Goal: Information Seeking & Learning: Learn about a topic

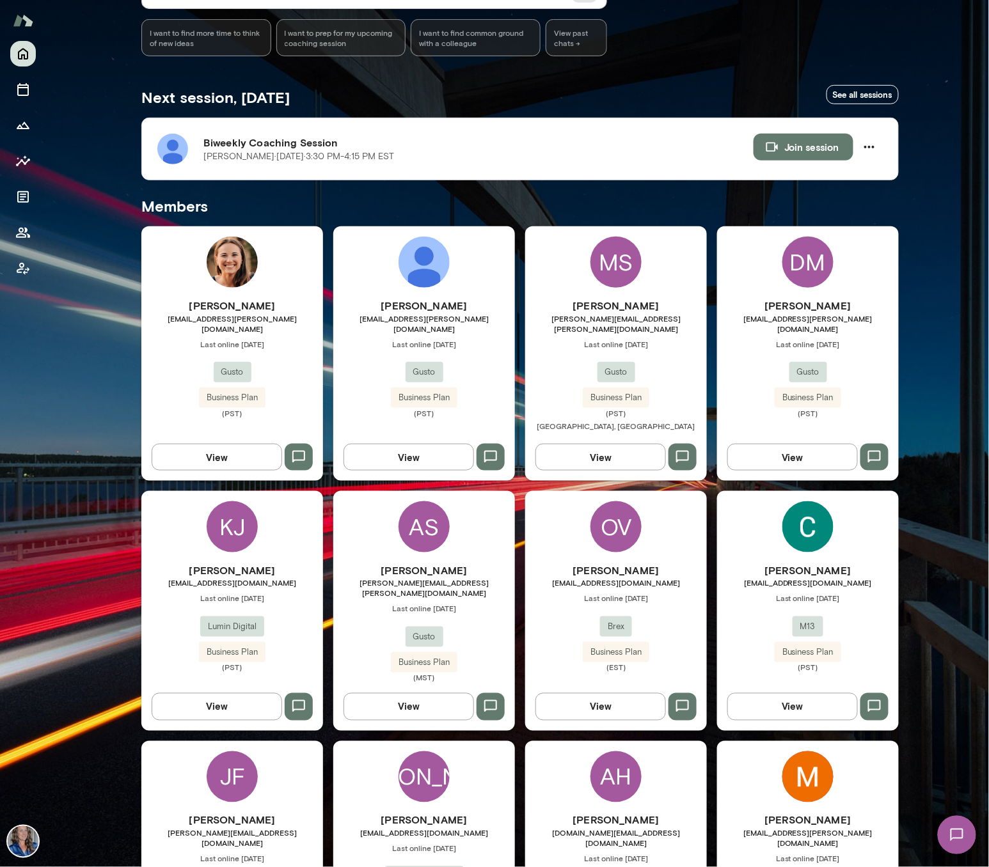
scroll to position [233, 0]
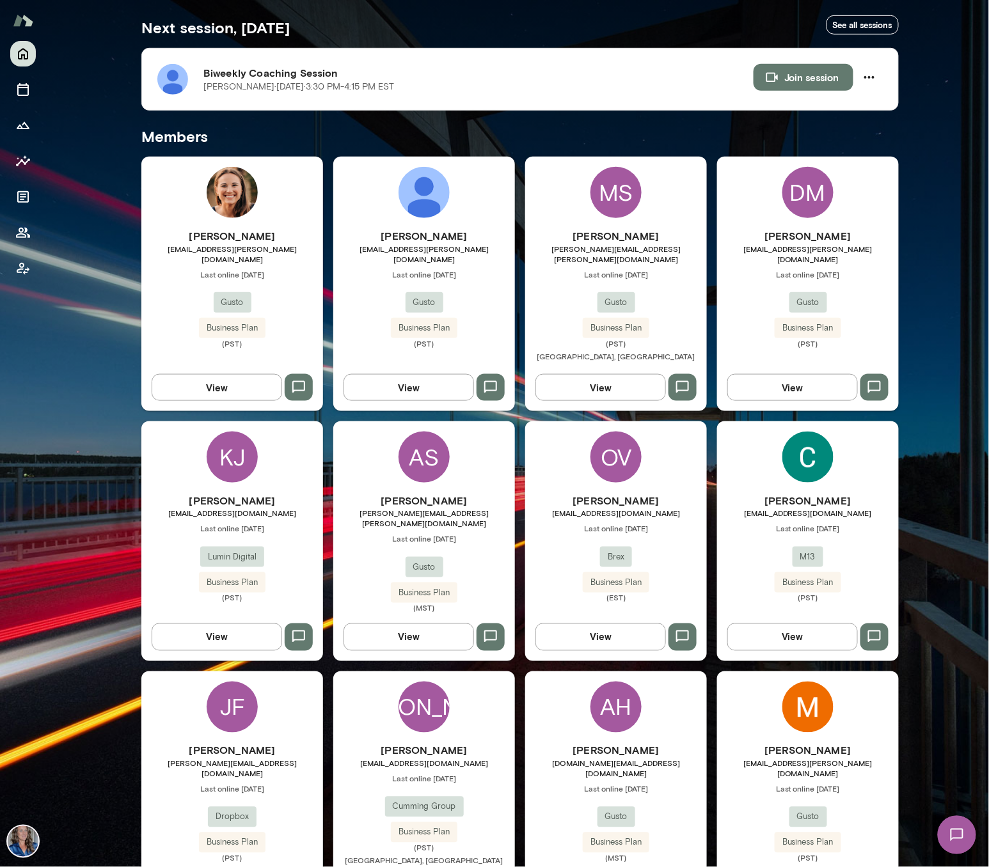
click at [661, 457] on div "OV [PERSON_NAME] [EMAIL_ADDRESS][DOMAIN_NAME] Last online [DATE] Brex Business …" at bounding box center [616, 541] width 182 height 239
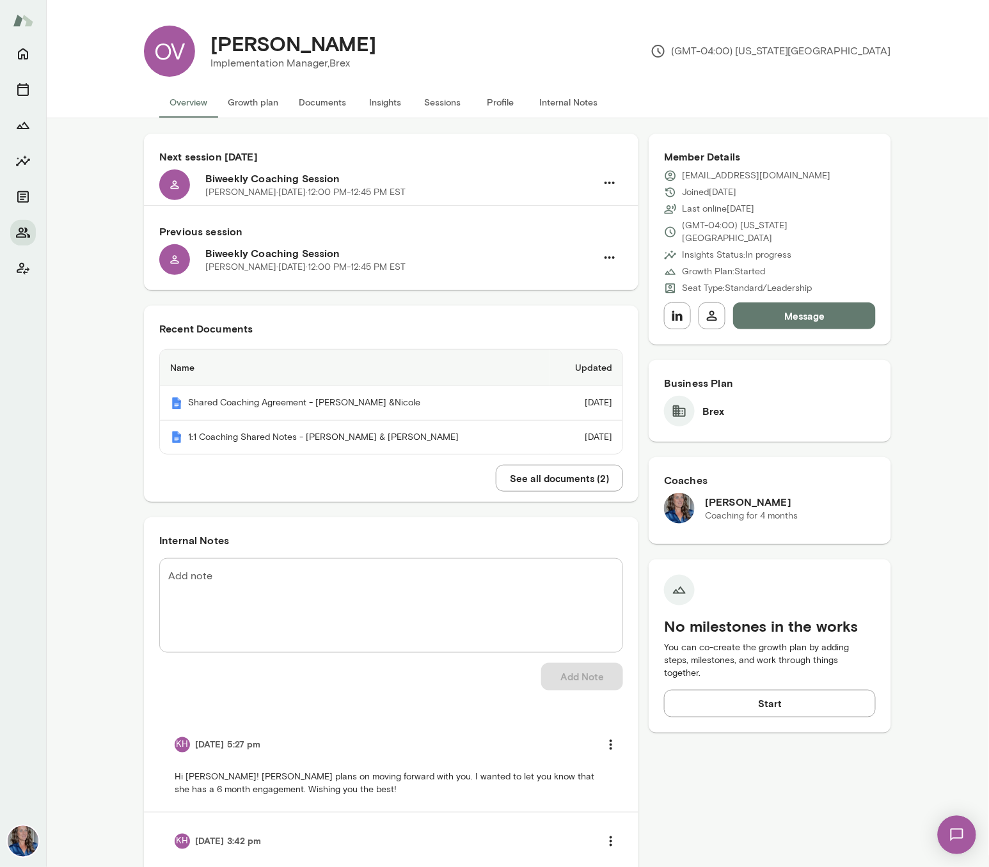
click at [379, 98] on button "Insights" at bounding box center [385, 102] width 58 height 31
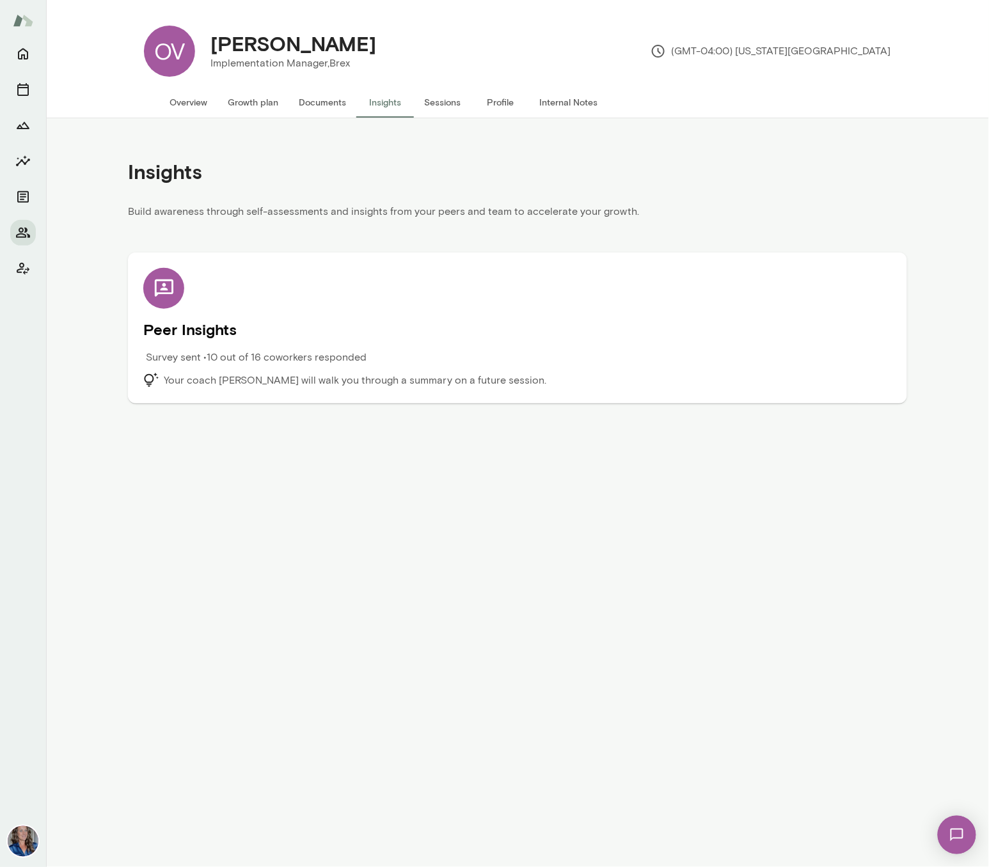
click at [949, 830] on img at bounding box center [956, 835] width 52 height 52
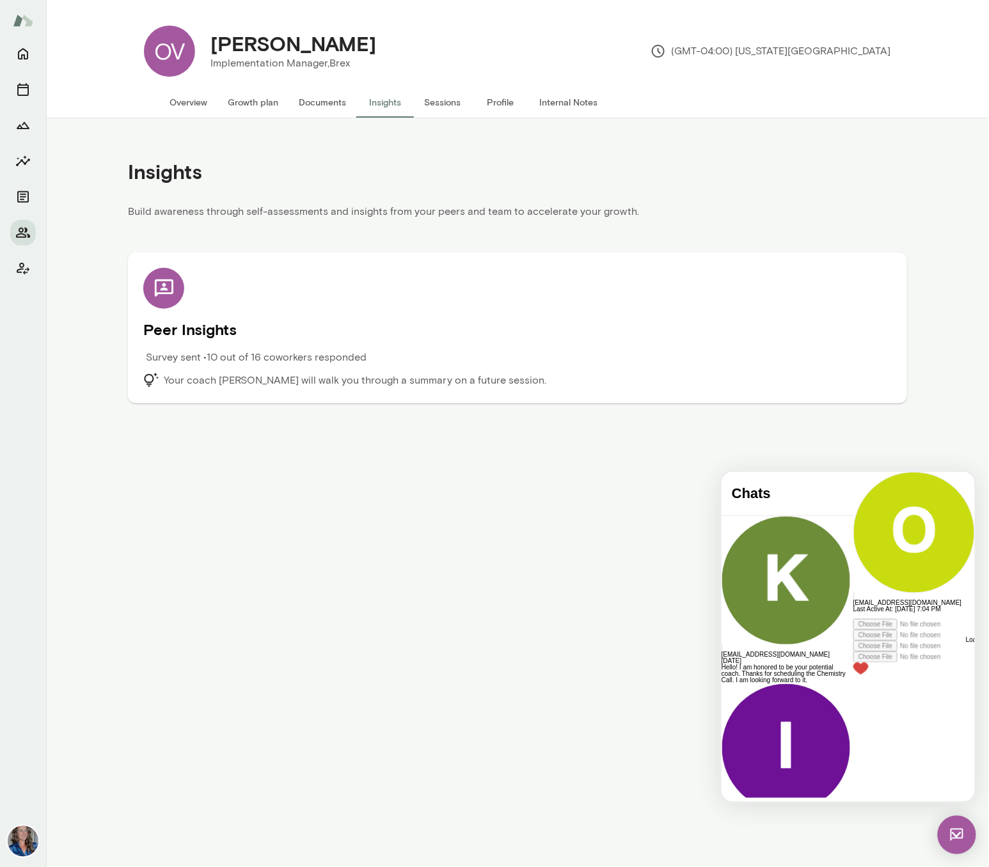
scroll to position [1110, 0]
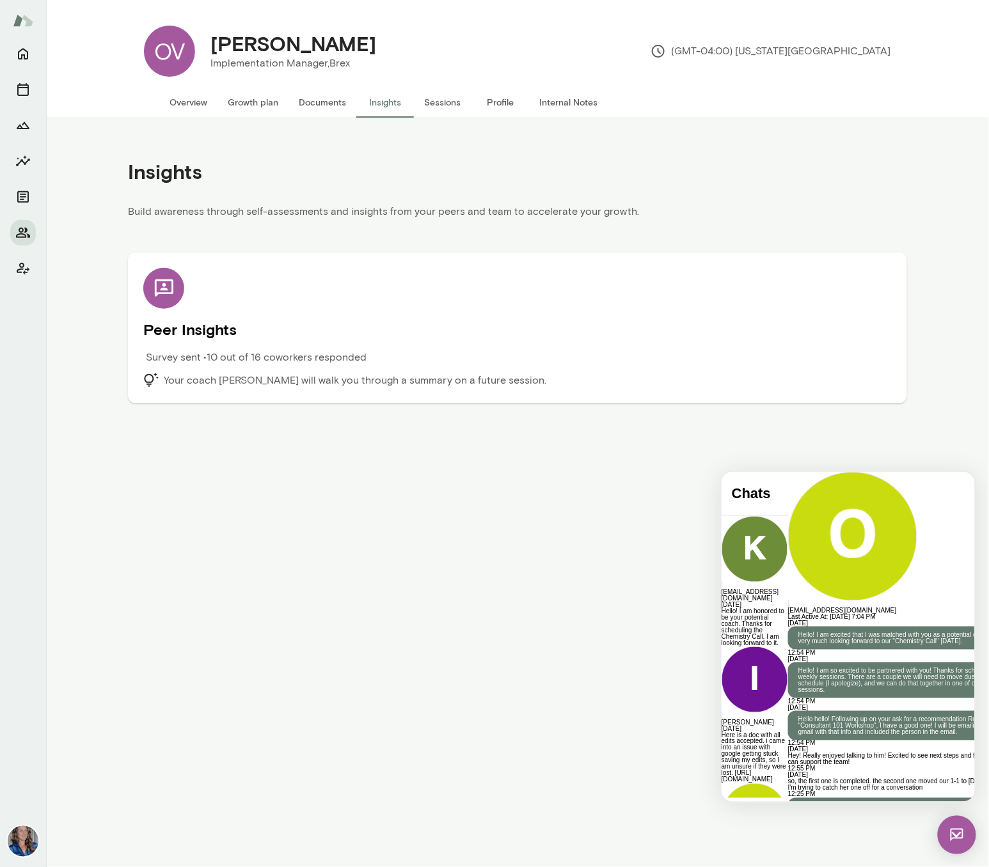
copy div "**********"
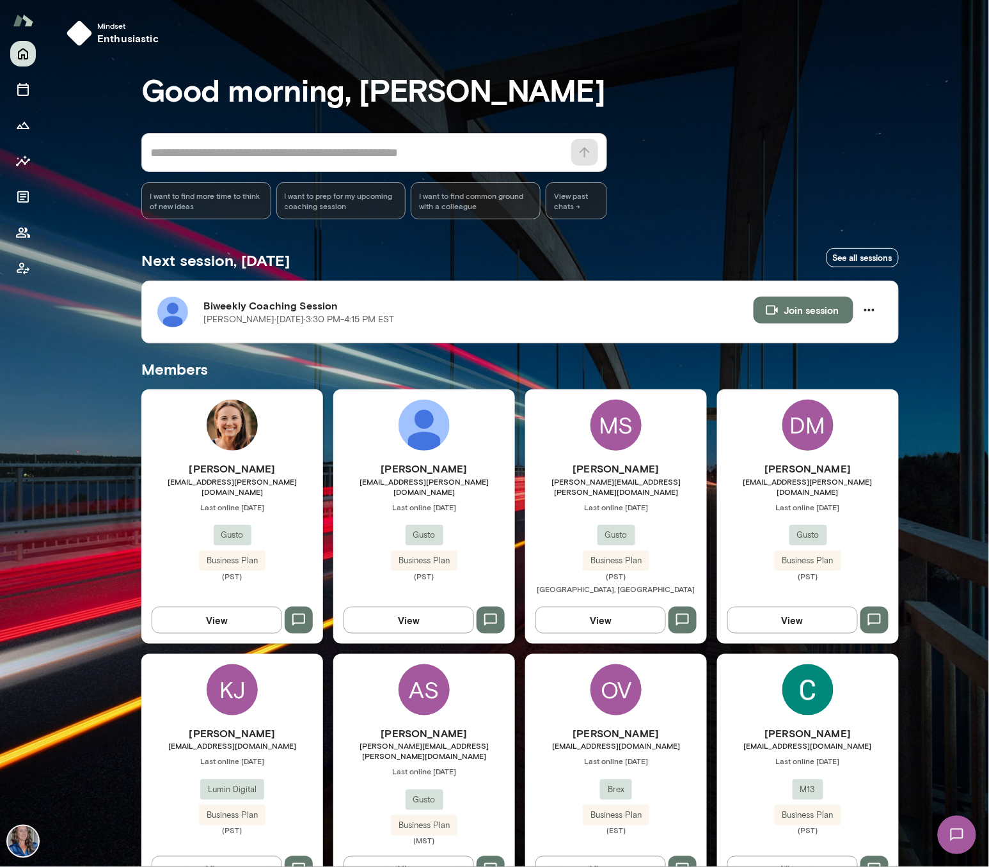
scroll to position [168, 0]
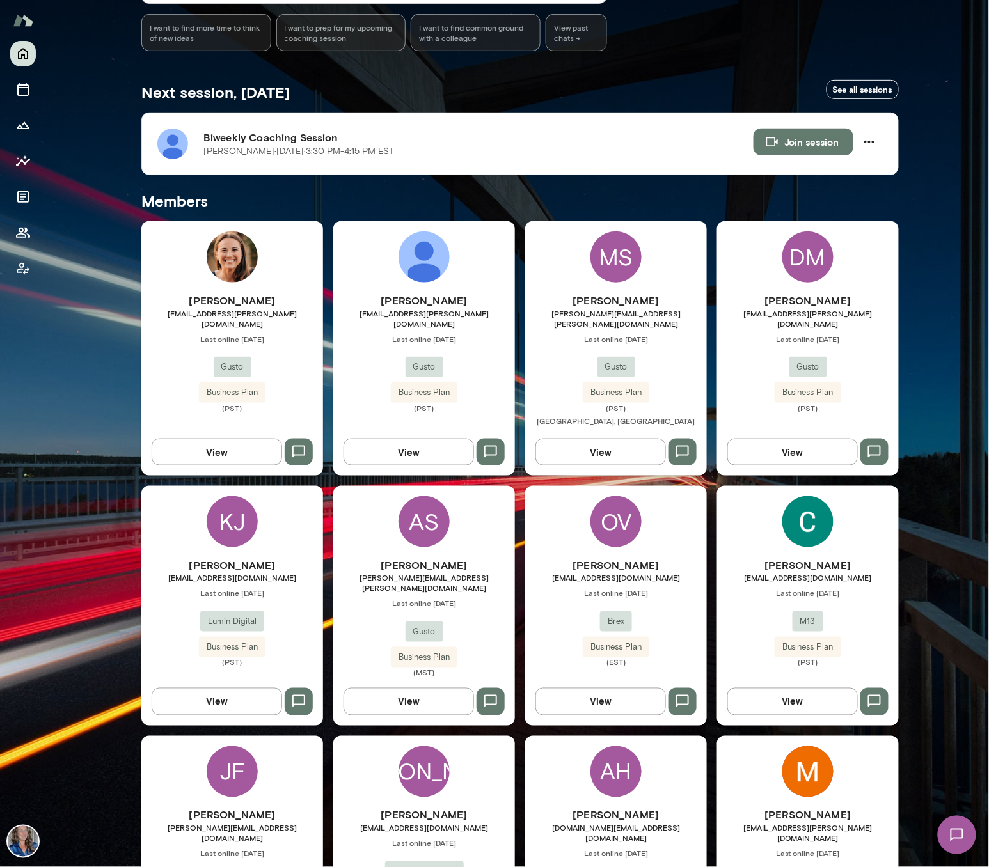
click at [630, 535] on div "OV [PERSON_NAME] [EMAIL_ADDRESS][DOMAIN_NAME] Last online [DATE] Brex Business …" at bounding box center [616, 605] width 182 height 239
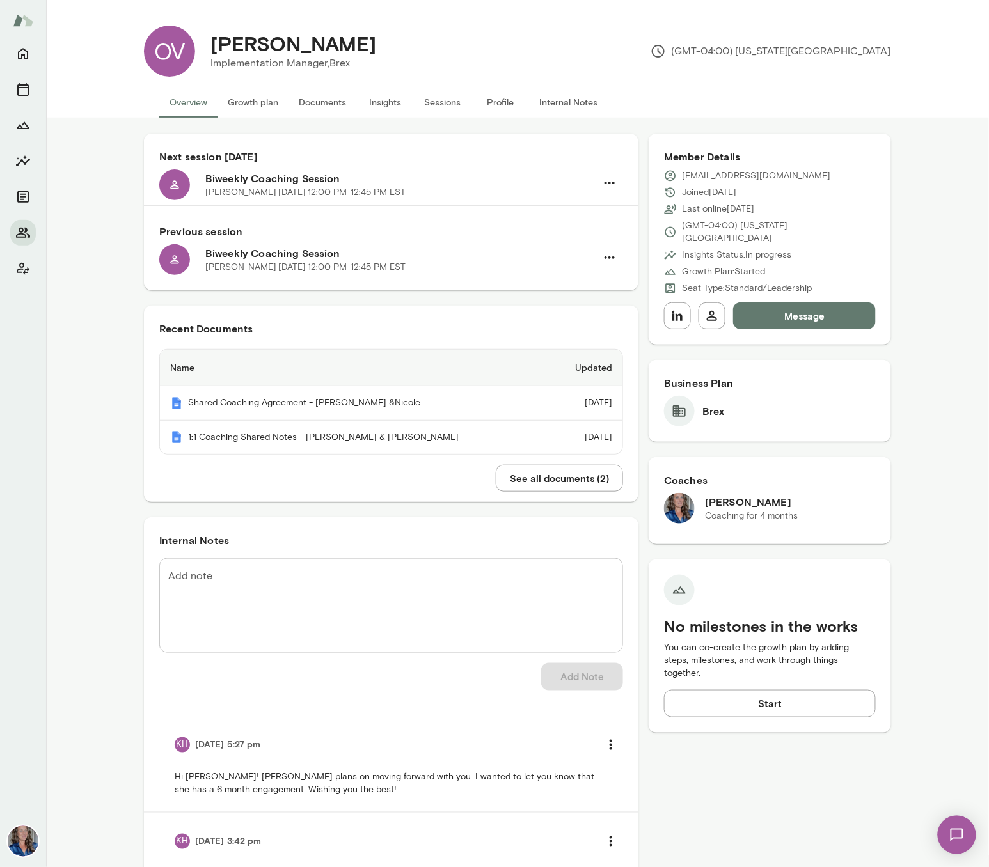
click at [391, 100] on button "Insights" at bounding box center [385, 102] width 58 height 31
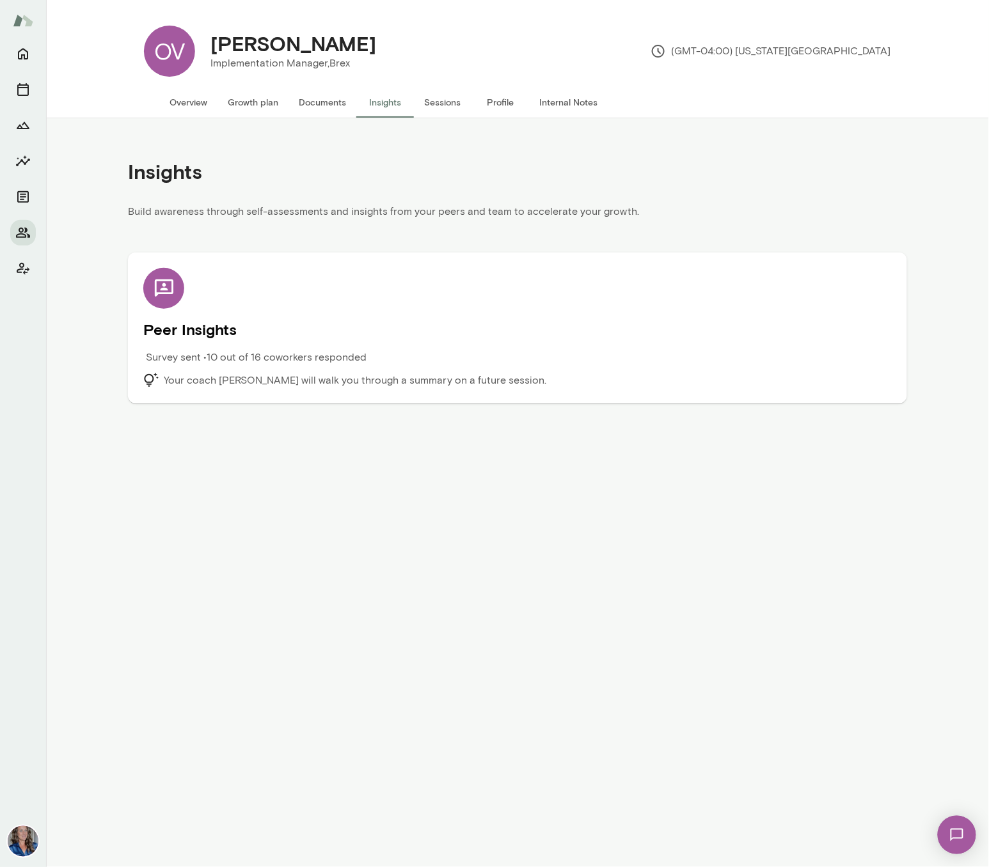
click at [264, 325] on h5 "Peer Insights" at bounding box center [517, 329] width 748 height 20
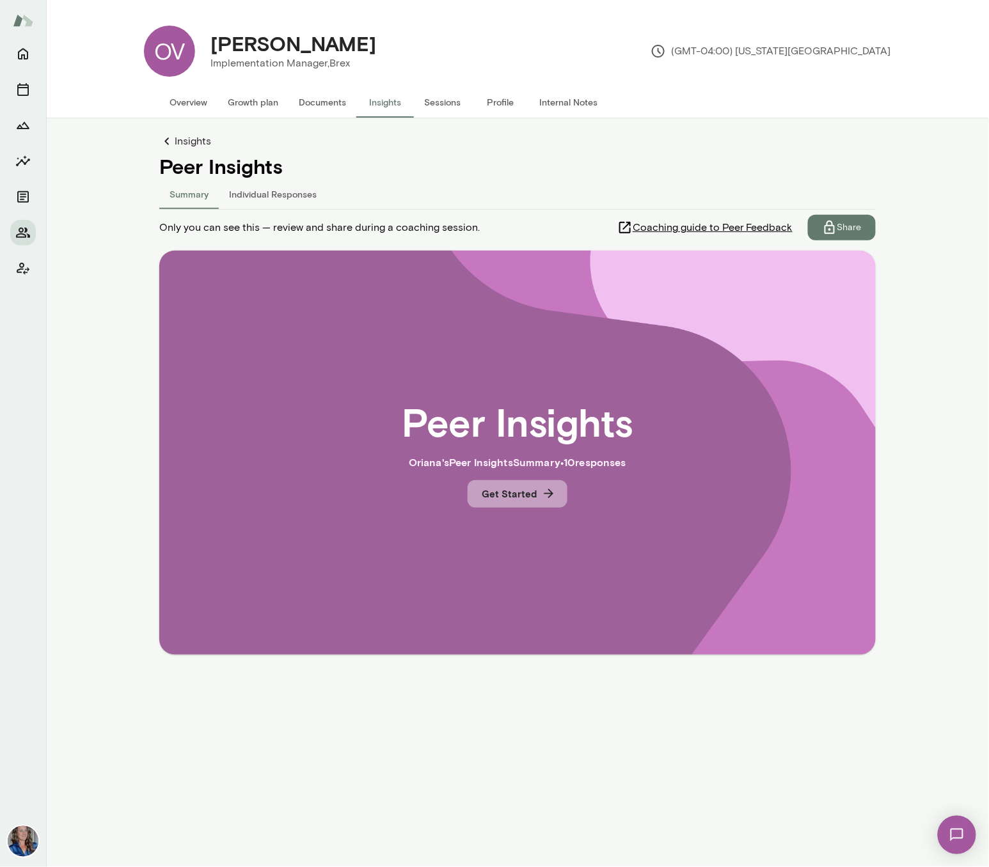
click at [525, 492] on button "Get Started" at bounding box center [518, 493] width 100 height 27
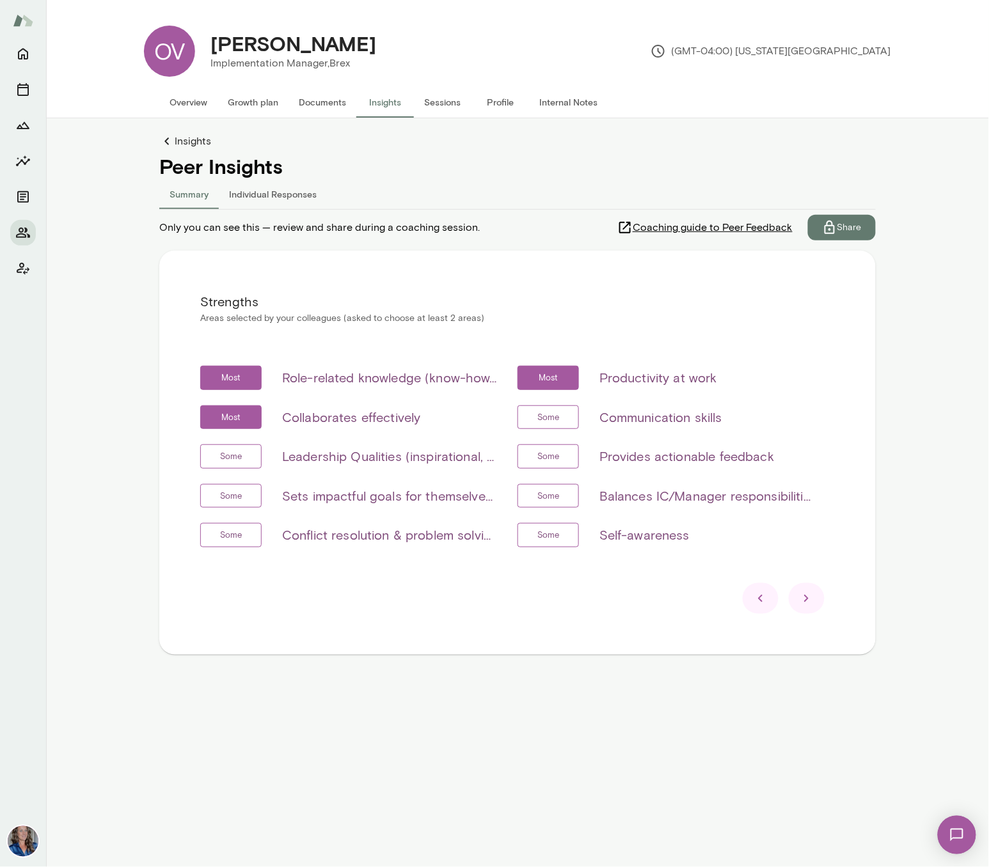
click at [807, 603] on icon at bounding box center [806, 598] width 15 height 15
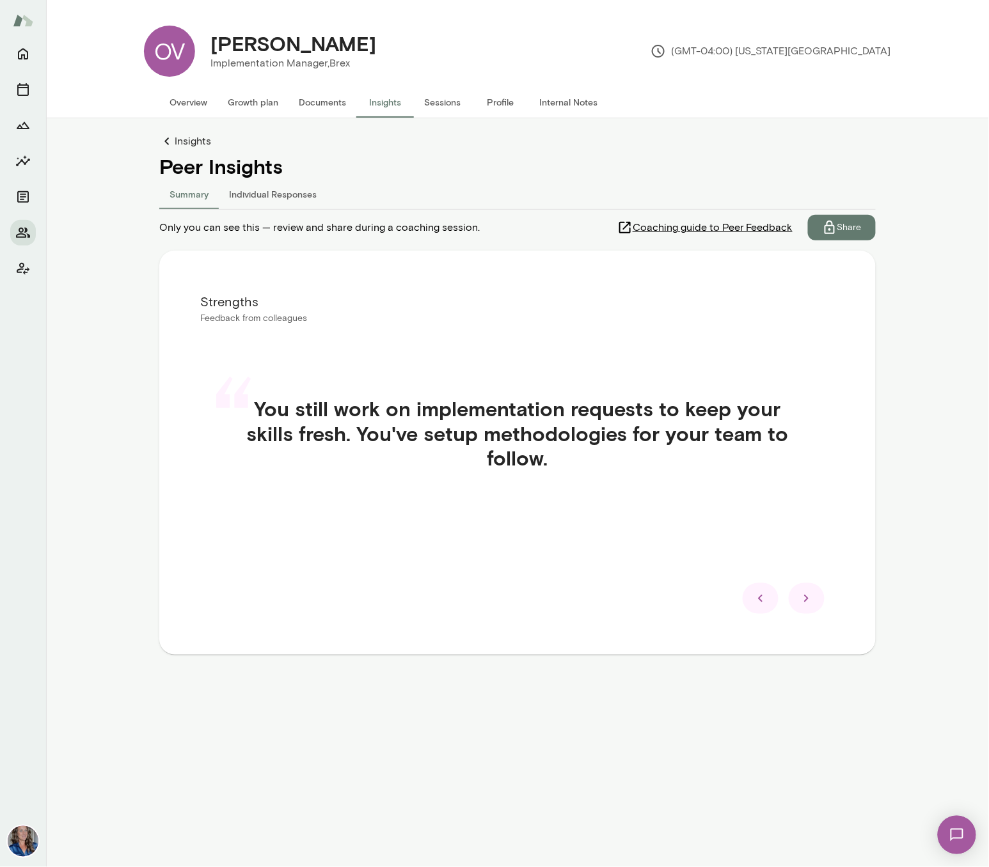
click at [807, 603] on icon at bounding box center [806, 598] width 15 height 15
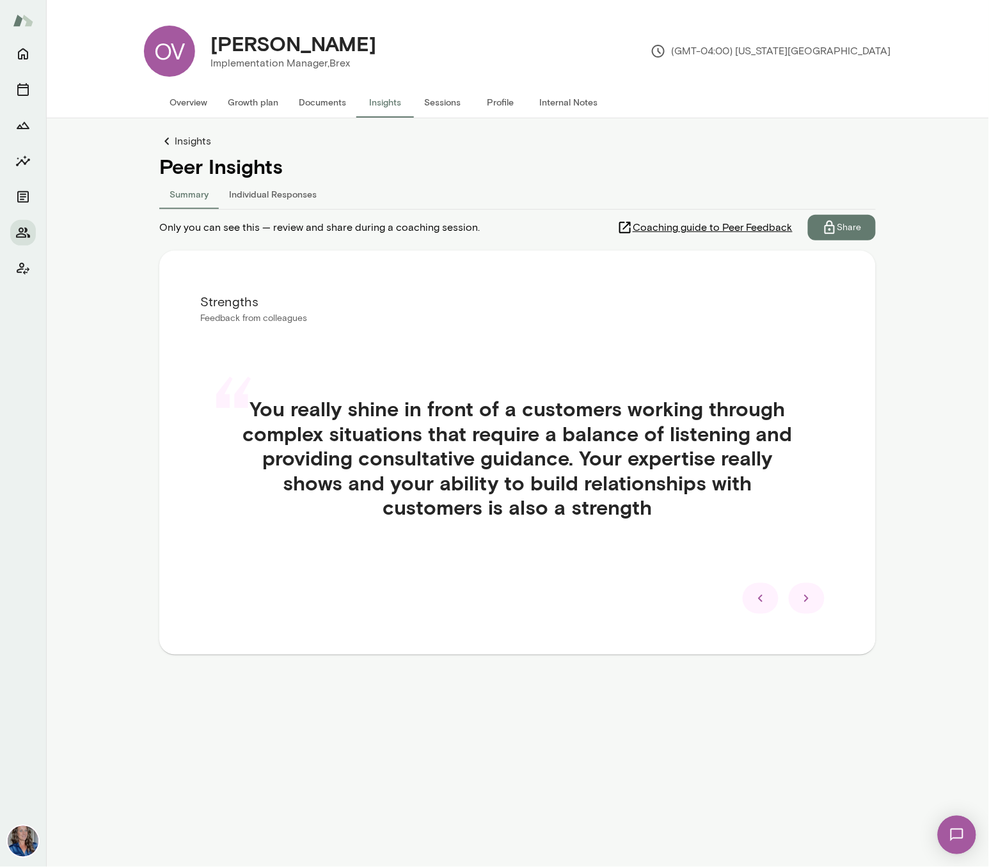
click at [807, 603] on icon at bounding box center [806, 598] width 15 height 15
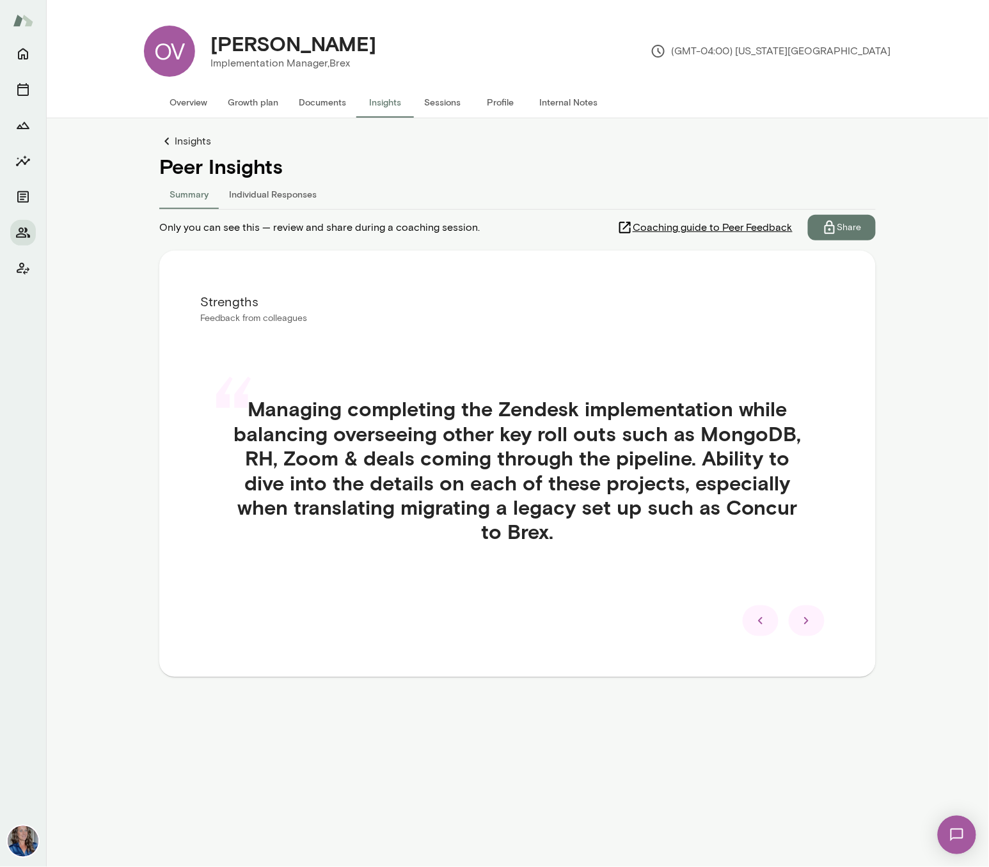
click at [807, 603] on div "“ Managing completing the Zendesk implementation while balancing overseeing oth…" at bounding box center [517, 485] width 635 height 239
click at [805, 617] on icon at bounding box center [806, 620] width 4 height 7
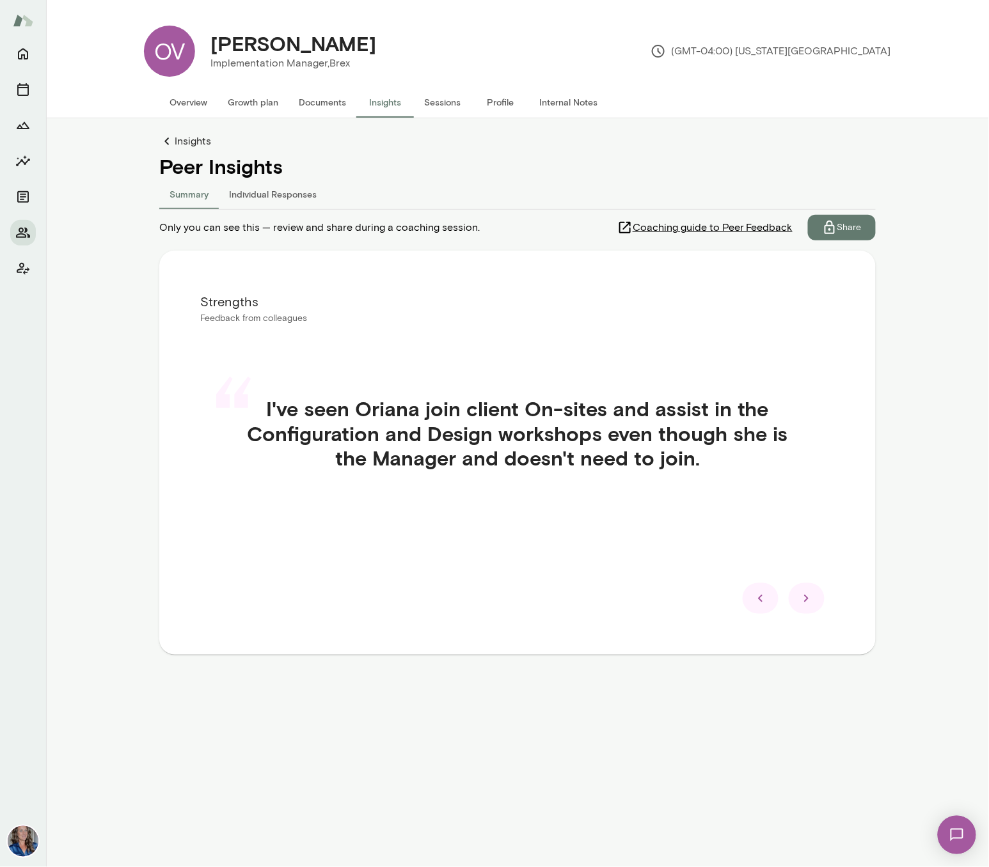
click at [808, 604] on icon at bounding box center [806, 598] width 15 height 15
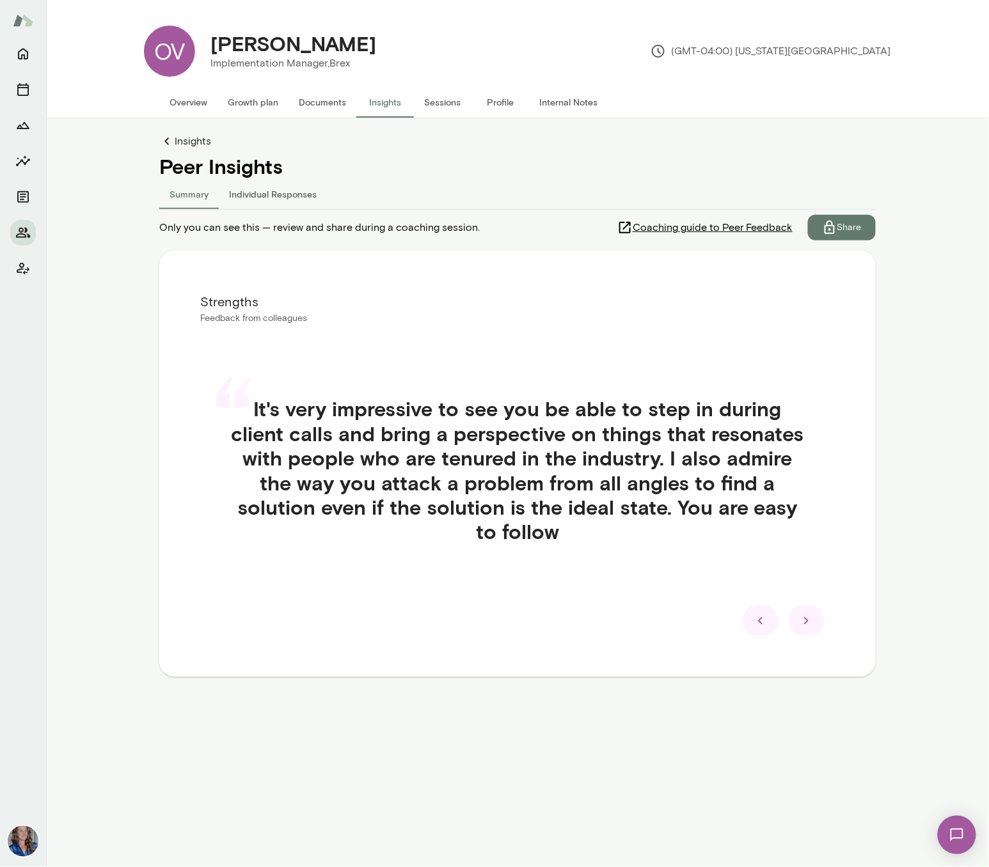
click at [810, 627] on icon at bounding box center [806, 620] width 15 height 15
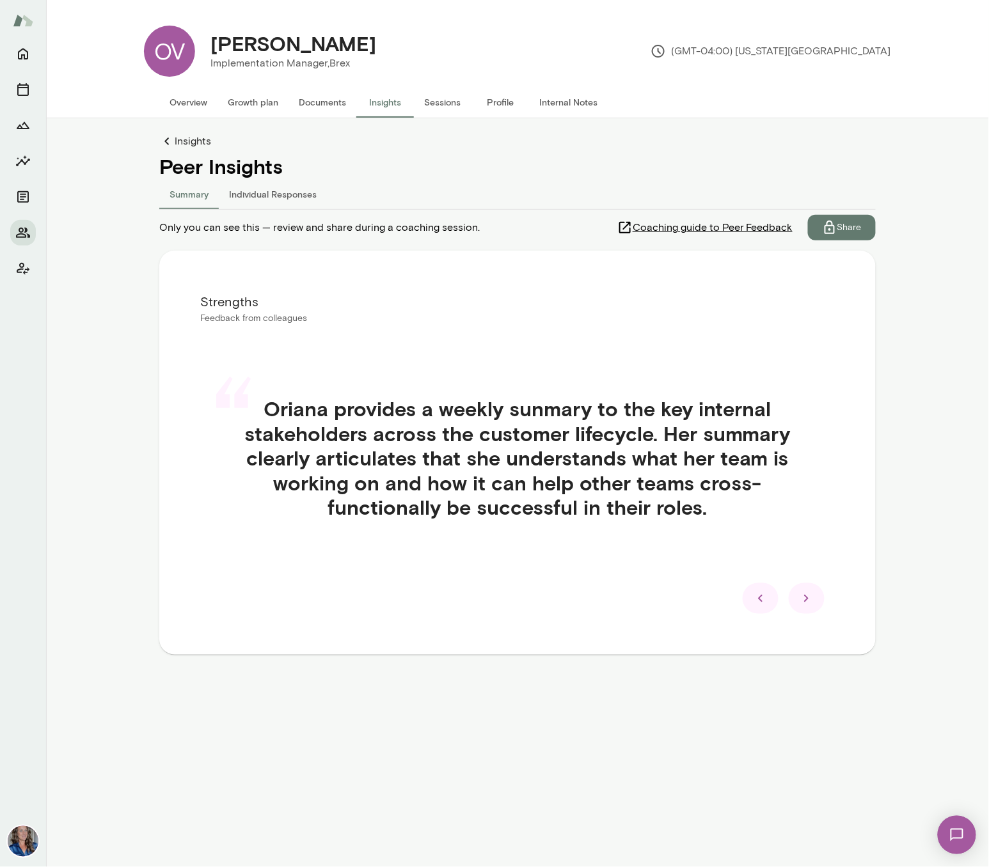
click at [802, 597] on icon at bounding box center [806, 598] width 15 height 15
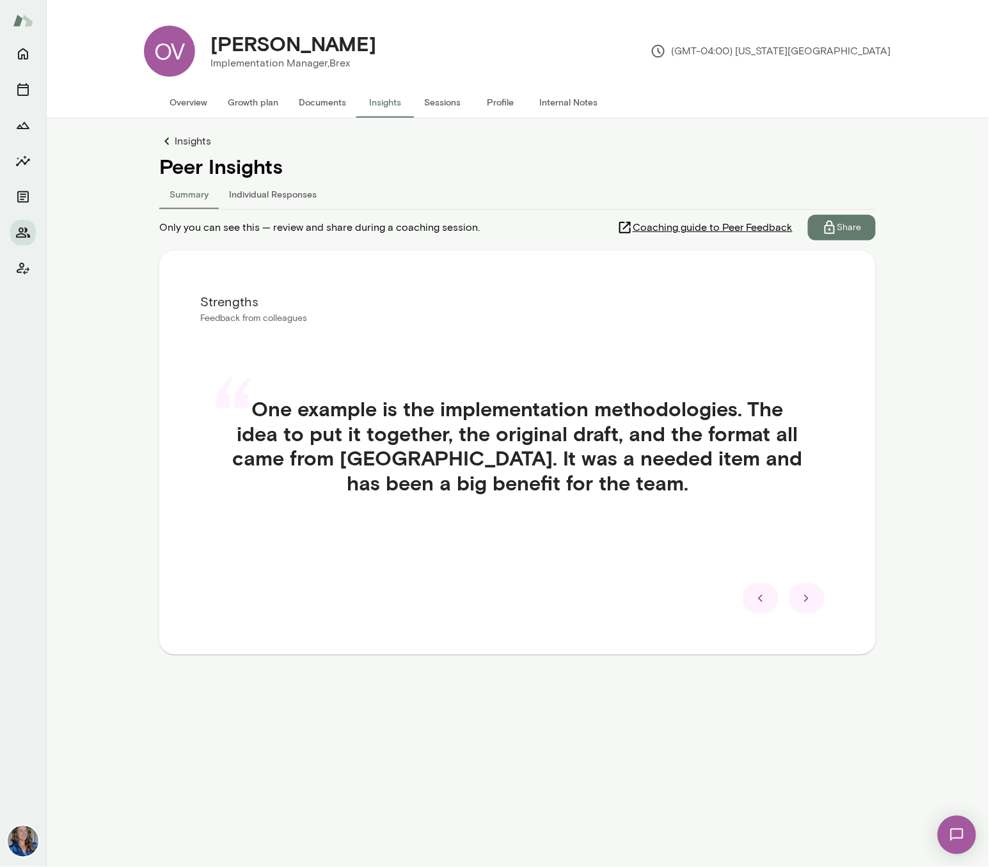
click at [810, 609] on div at bounding box center [807, 598] width 36 height 31
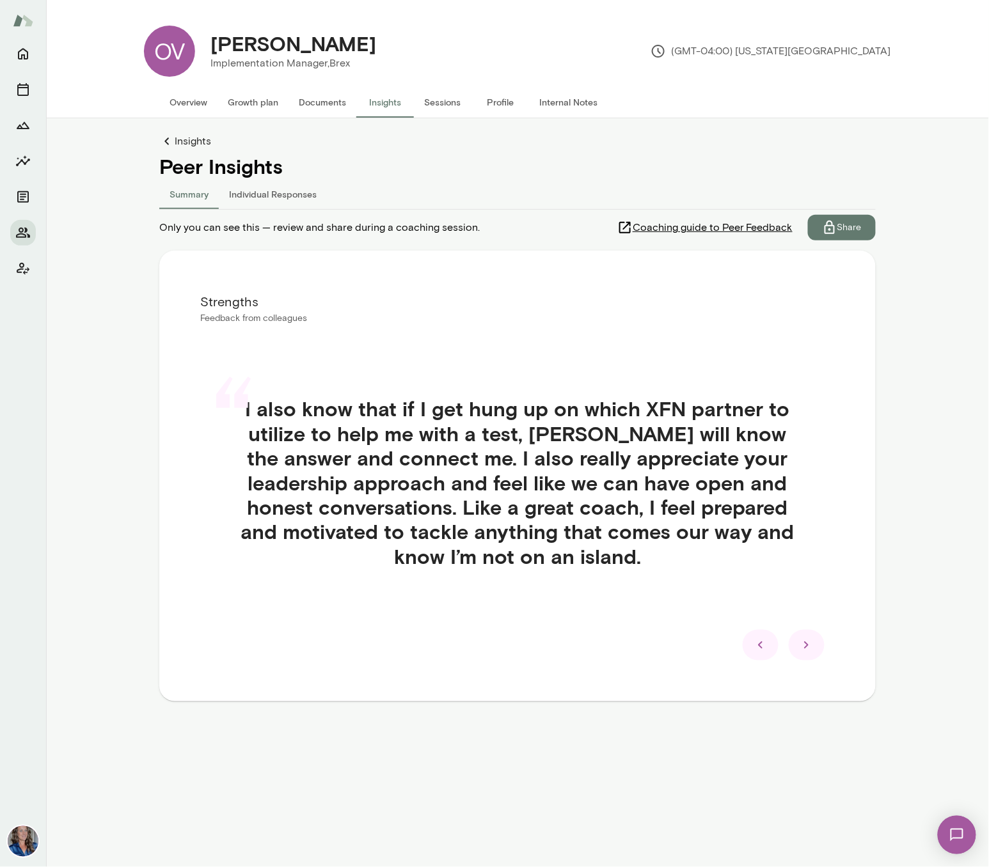
click at [812, 650] on icon at bounding box center [806, 645] width 15 height 15
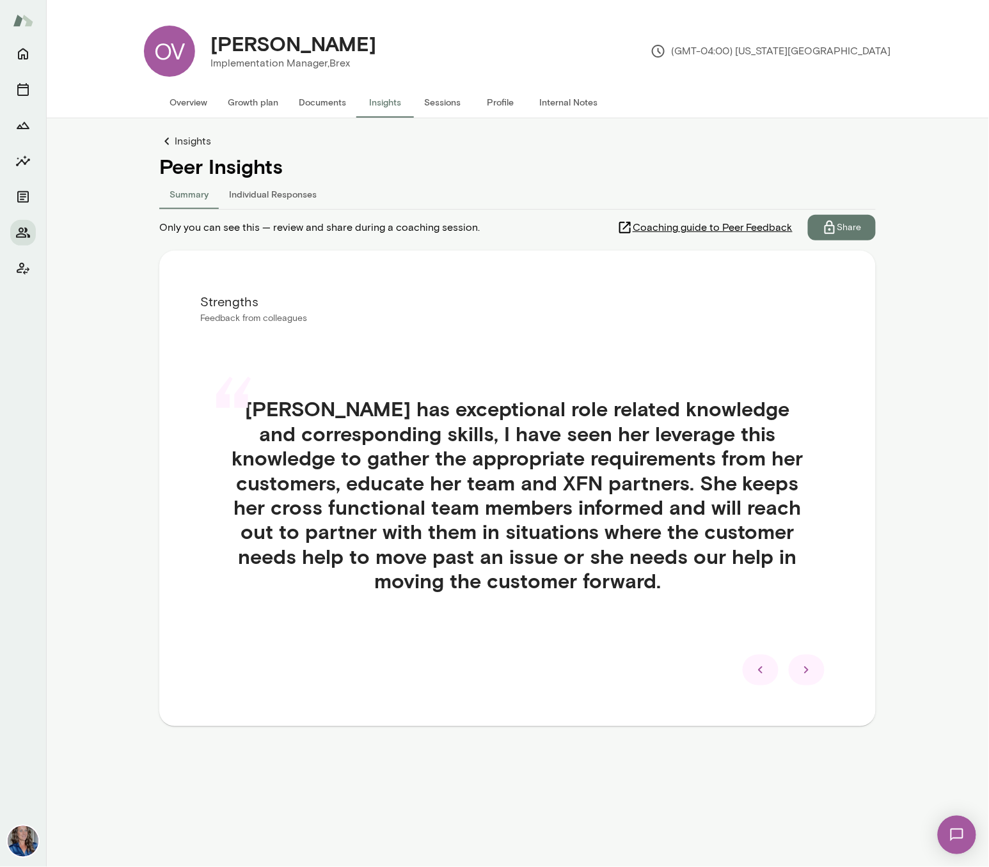
click at [810, 673] on icon at bounding box center [806, 670] width 15 height 15
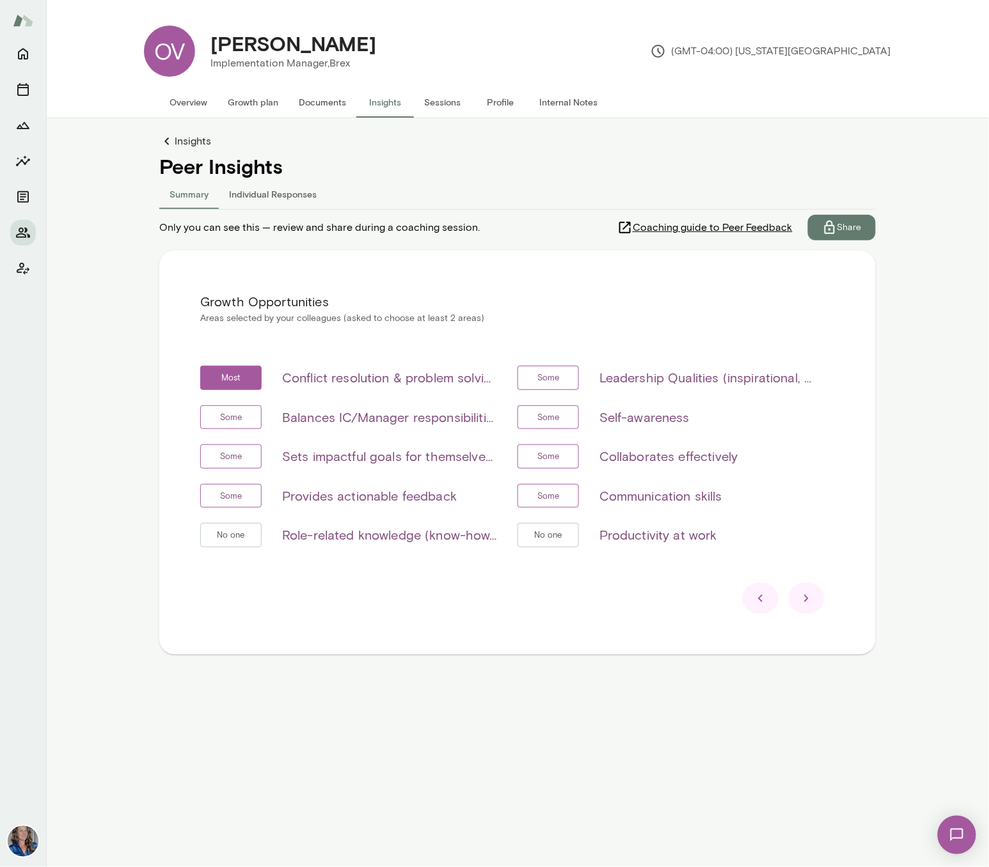
click at [807, 604] on icon at bounding box center [806, 598] width 15 height 15
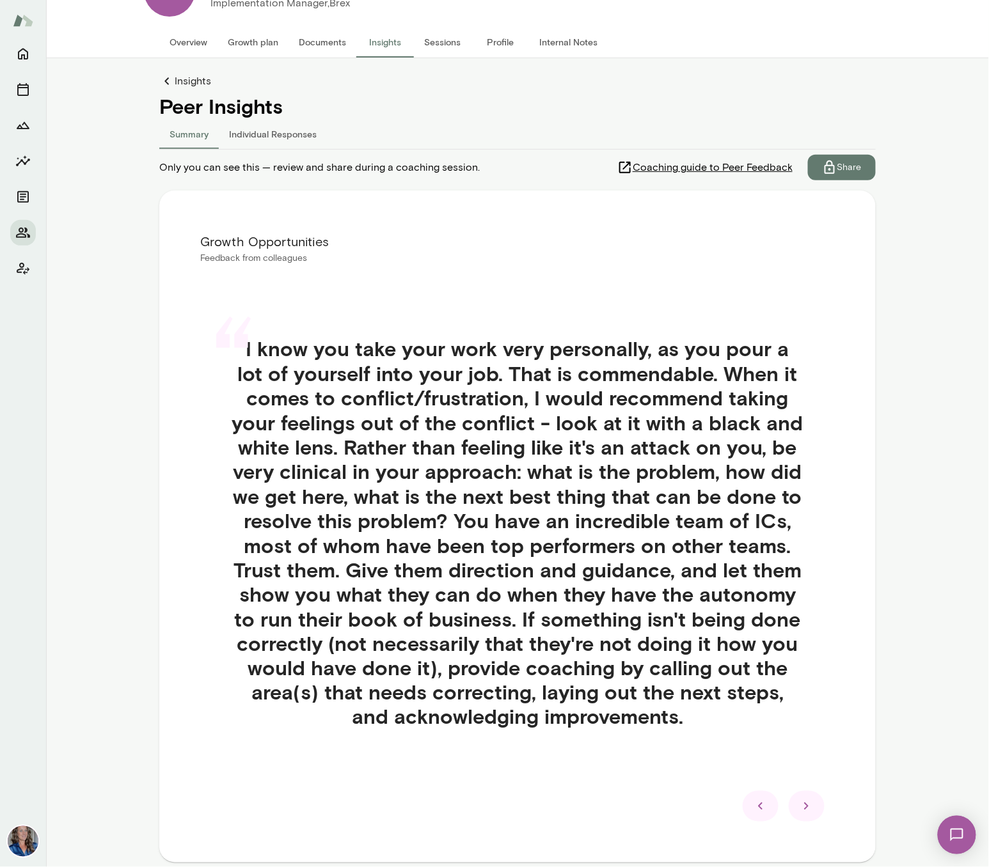
scroll to position [120, 0]
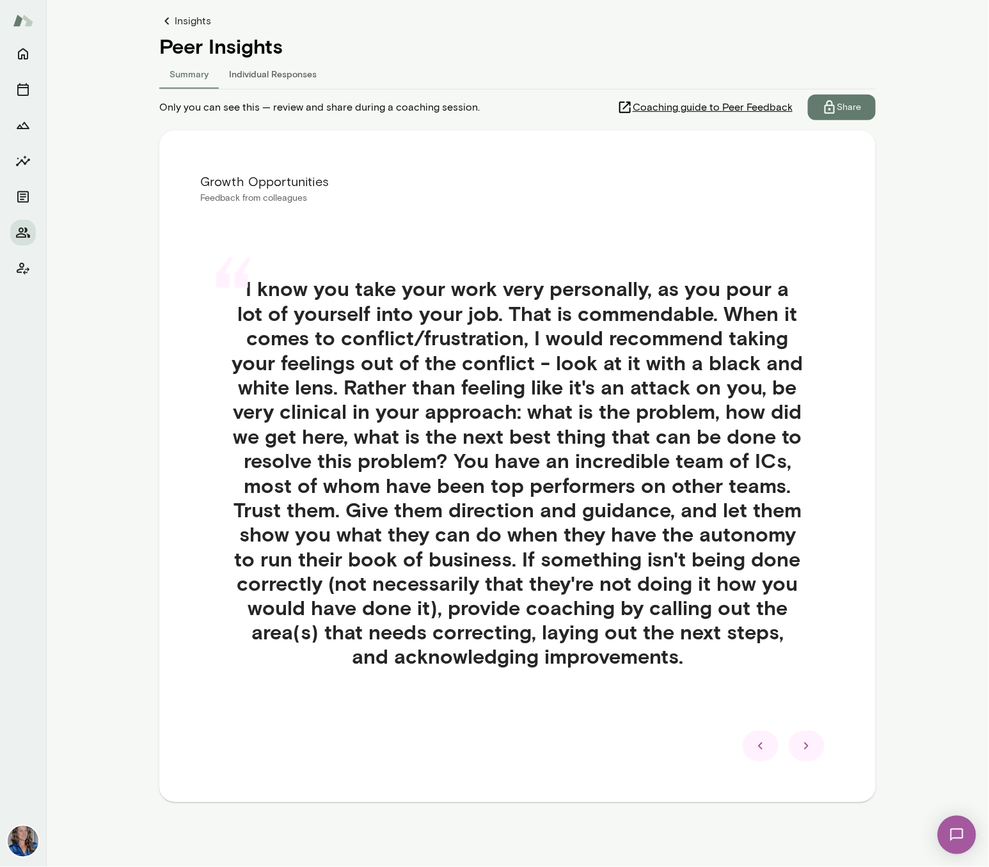
click at [798, 743] on div at bounding box center [807, 746] width 36 height 31
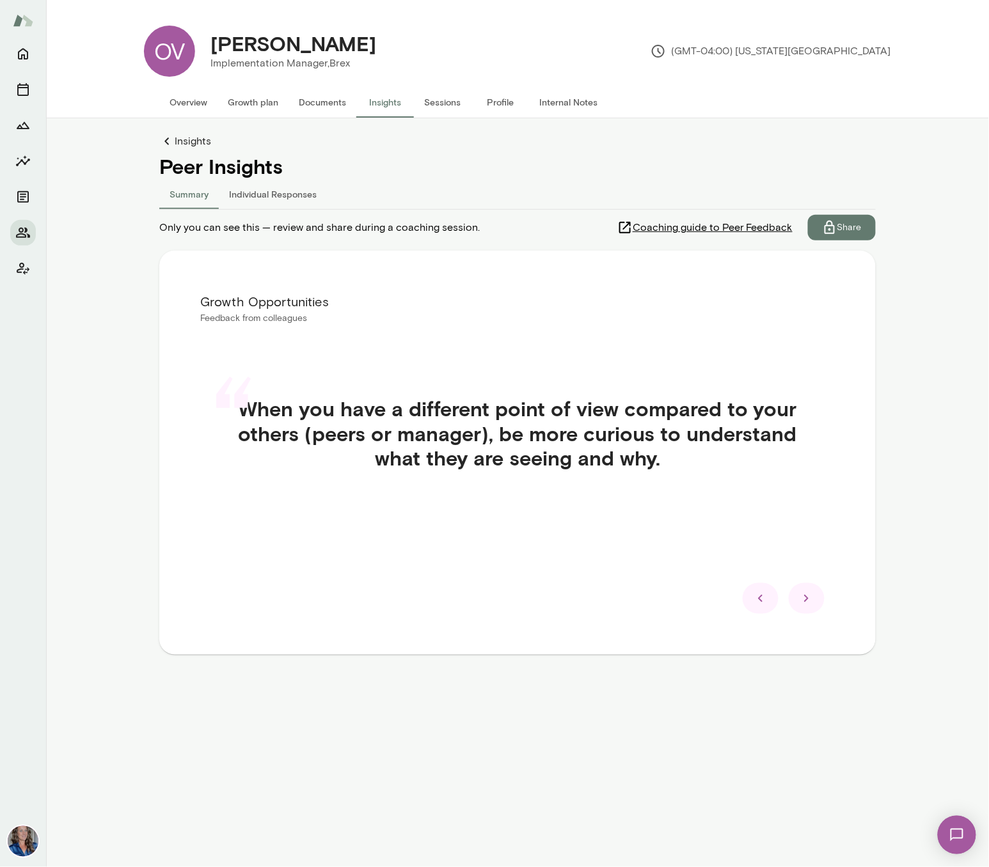
click at [809, 598] on icon at bounding box center [806, 598] width 15 height 15
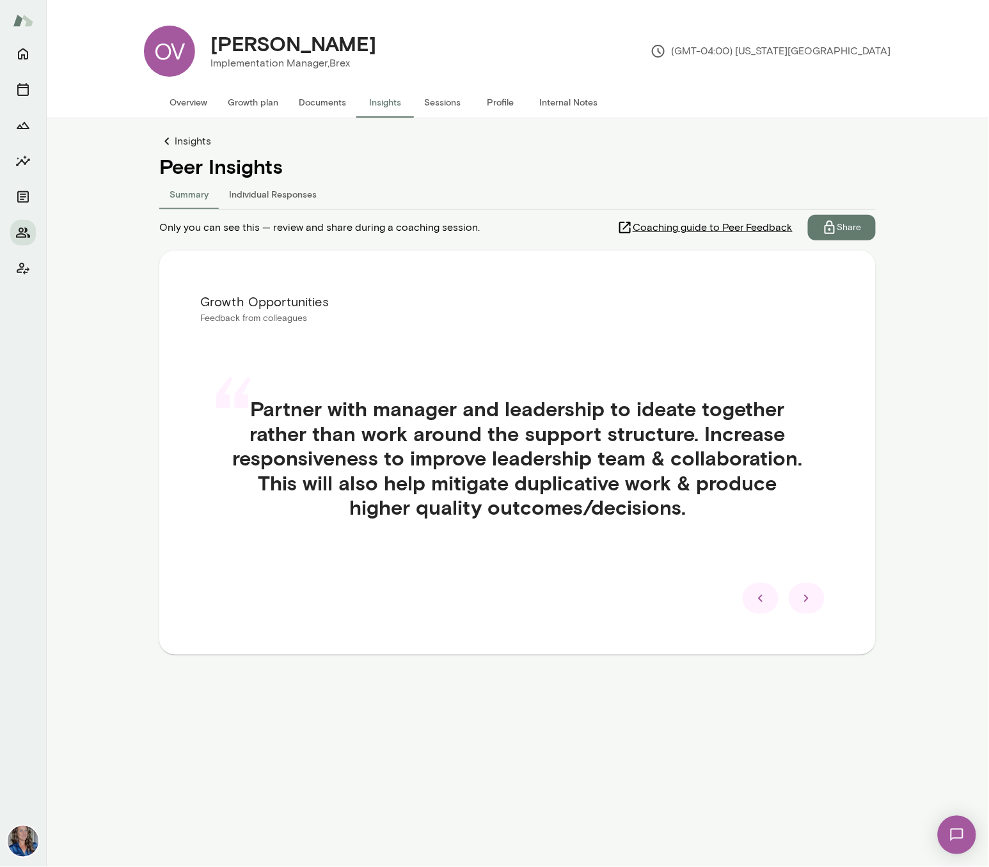
click at [811, 597] on icon at bounding box center [806, 598] width 15 height 15
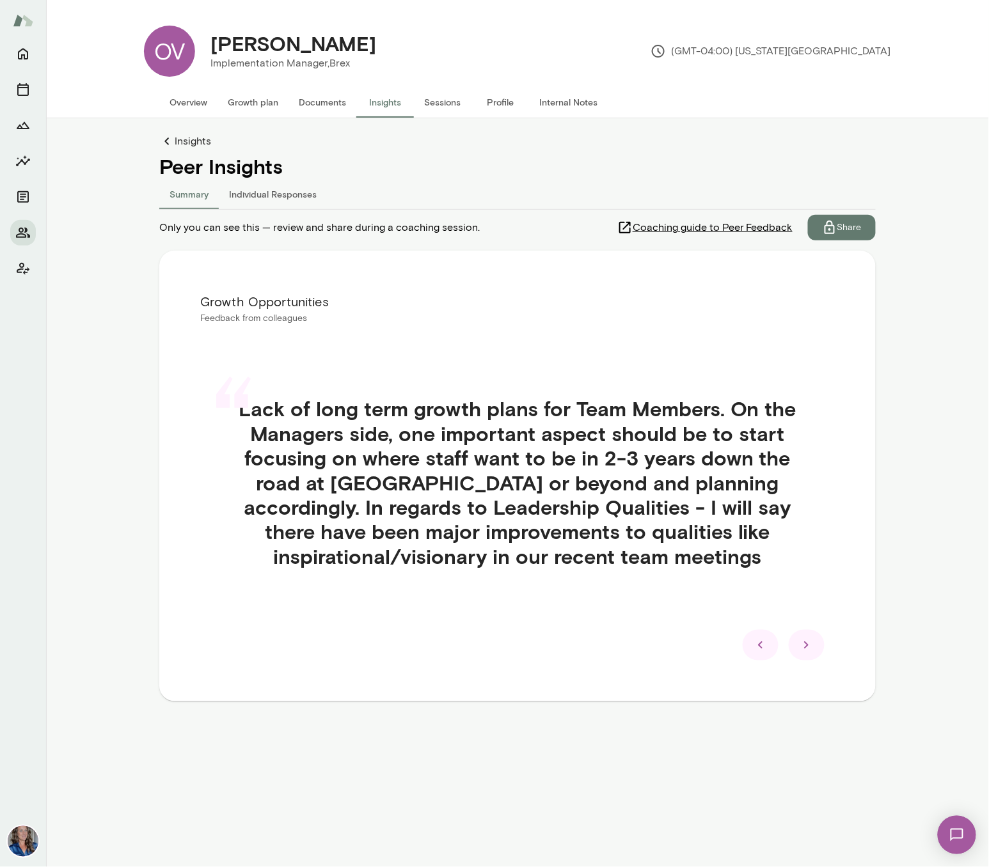
click at [812, 645] on icon at bounding box center [806, 645] width 15 height 15
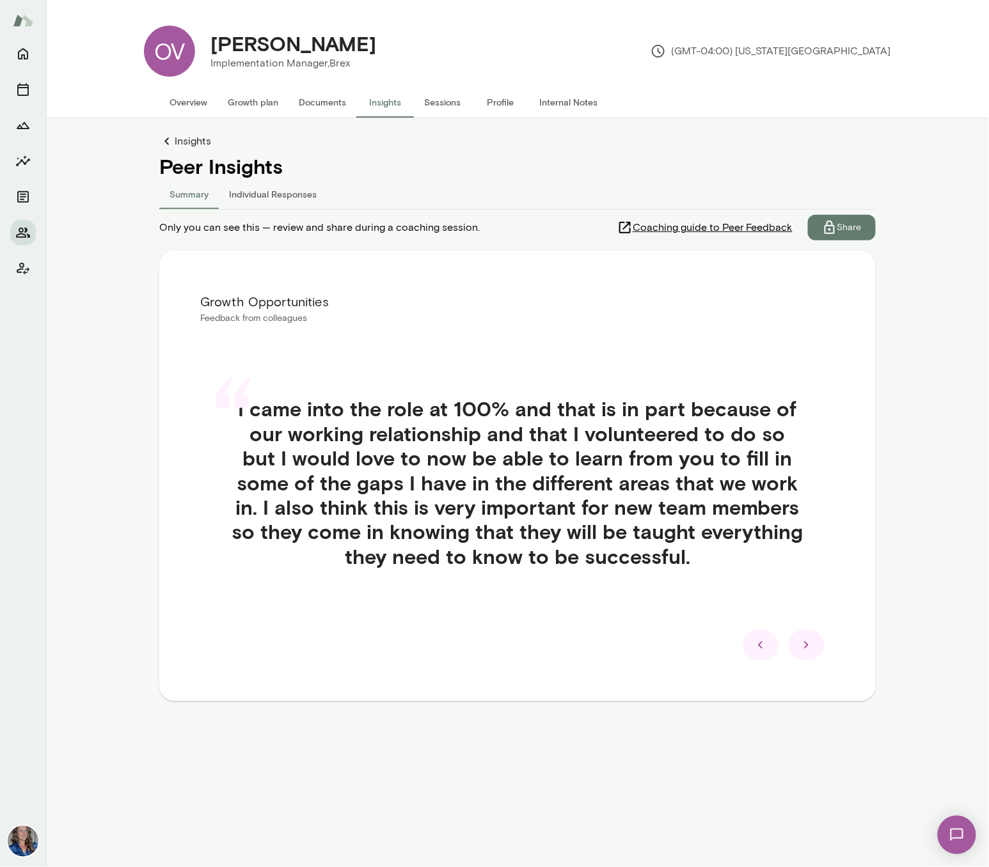
click at [812, 645] on icon at bounding box center [806, 645] width 15 height 15
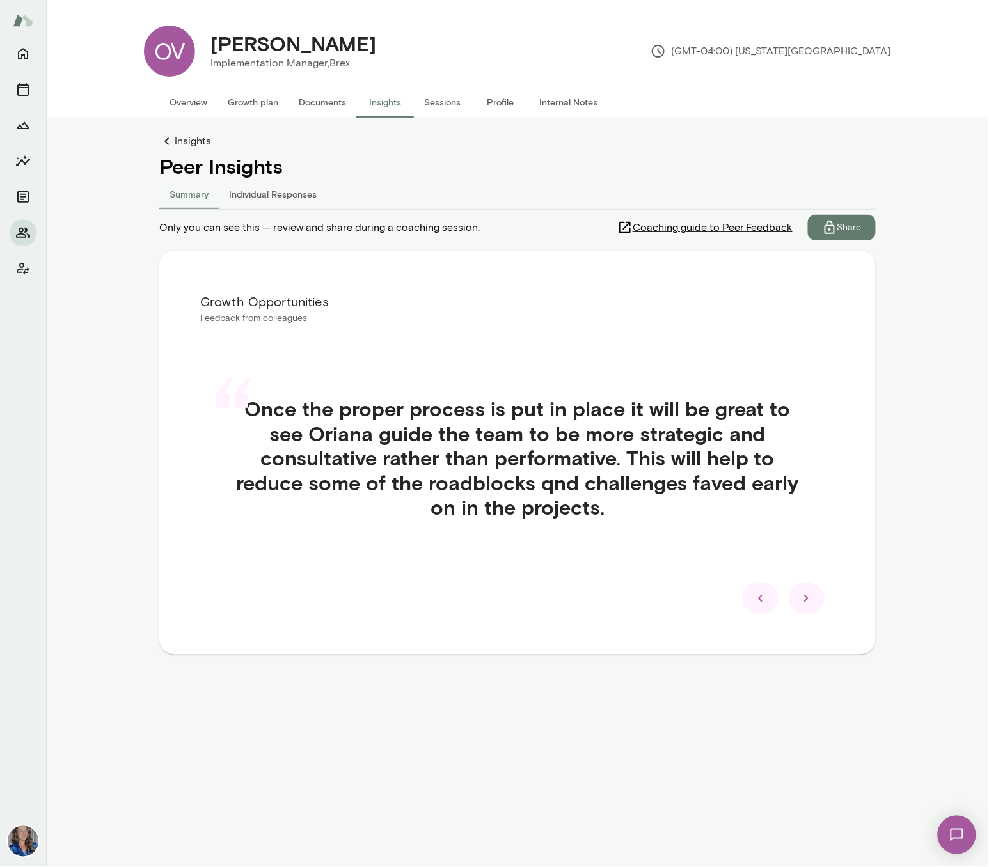
click at [815, 603] on div at bounding box center [807, 598] width 36 height 31
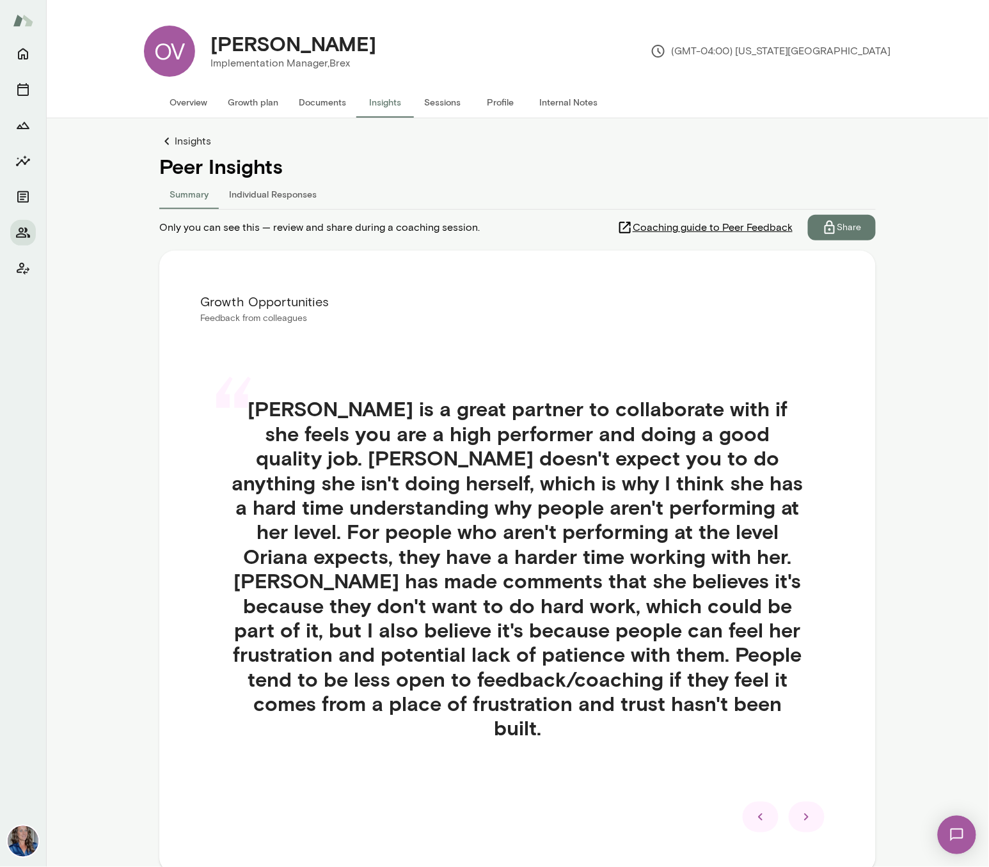
click at [812, 810] on icon at bounding box center [806, 817] width 15 height 15
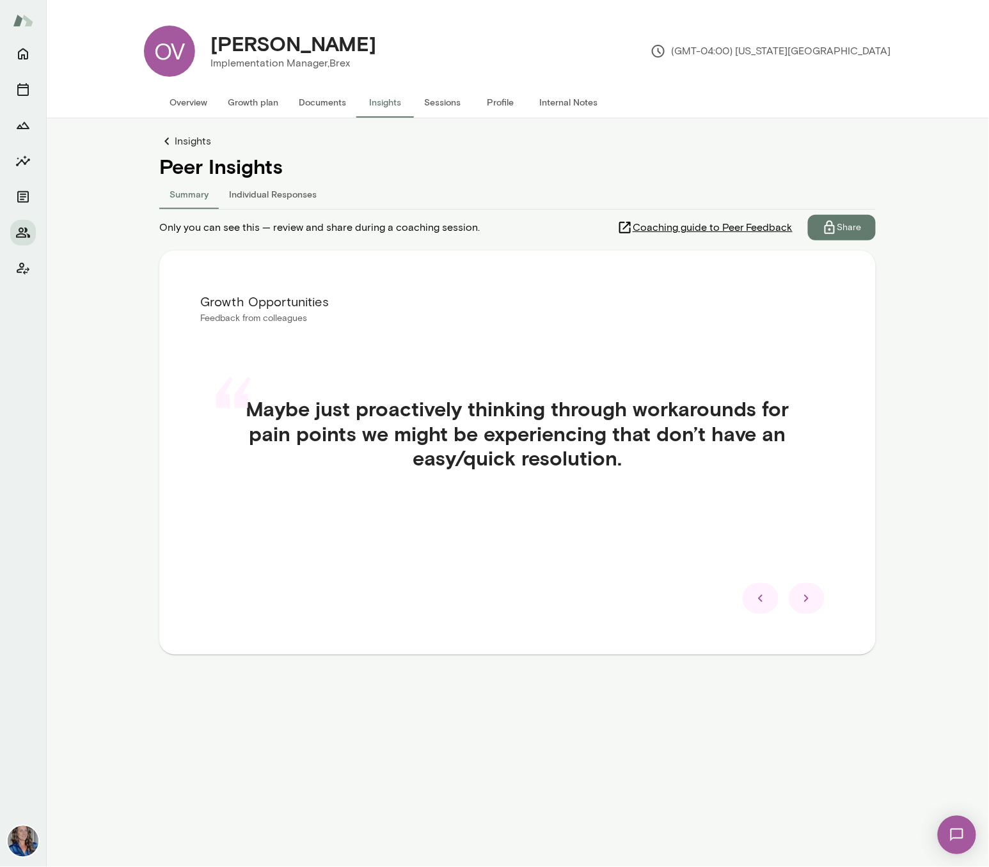
click at [812, 793] on main "OV Oriana Villarreal Implementation Manager, Brex (GMT-04:00) New York City Ove…" at bounding box center [517, 433] width 943 height 867
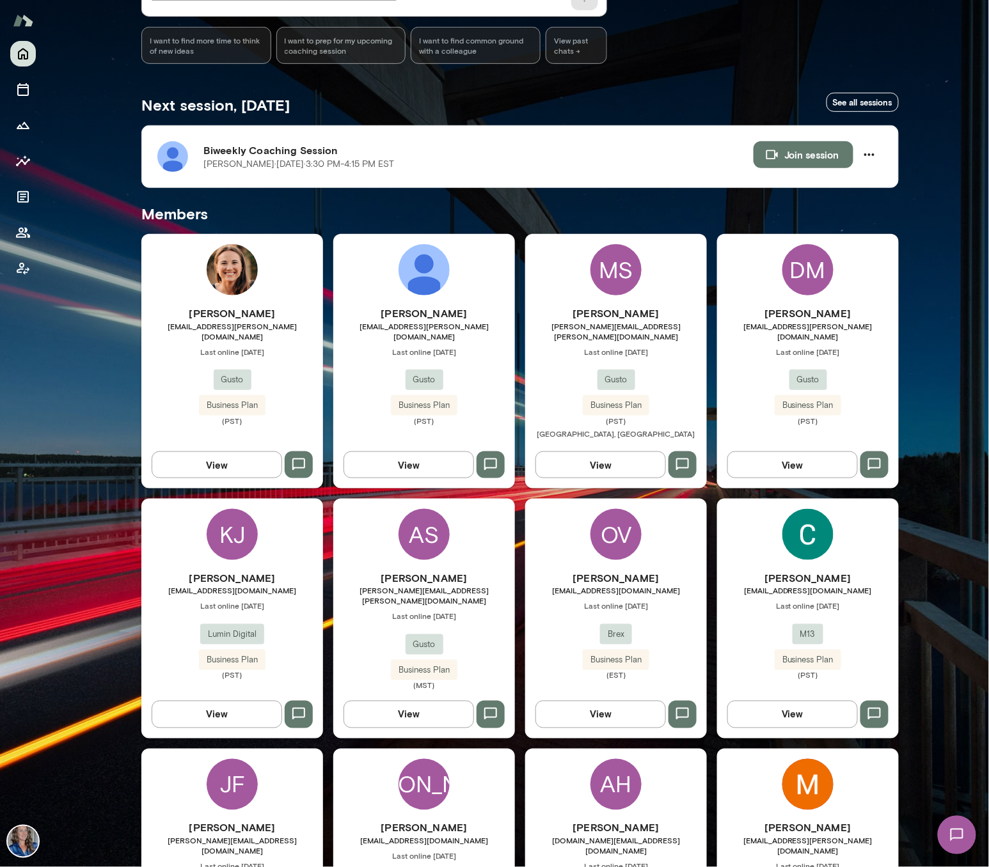
scroll to position [273, 0]
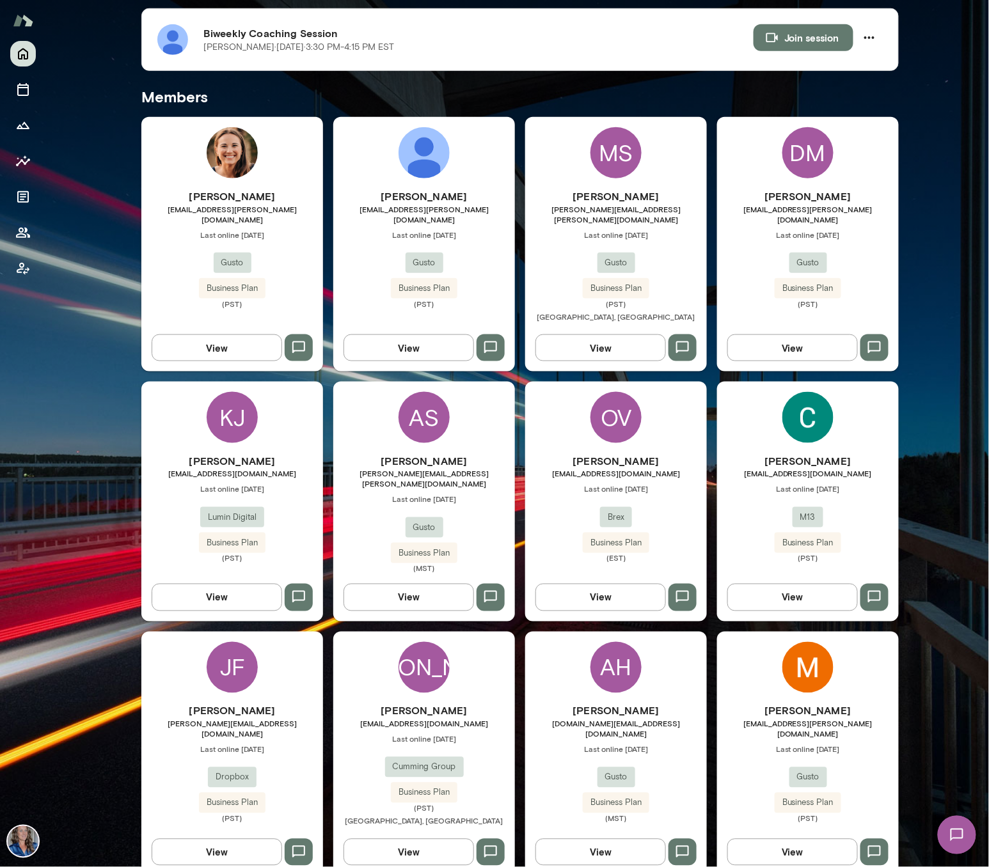
click at [261, 423] on div "[PERSON_NAME] [PERSON_NAME] [EMAIL_ADDRESS][DOMAIN_NAME] Last online [DATE] Lum…" at bounding box center [232, 501] width 182 height 239
